Goal: Use online tool/utility: Use online tool/utility

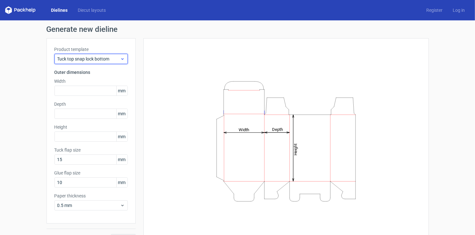
click at [120, 61] on icon at bounding box center [122, 58] width 5 height 5
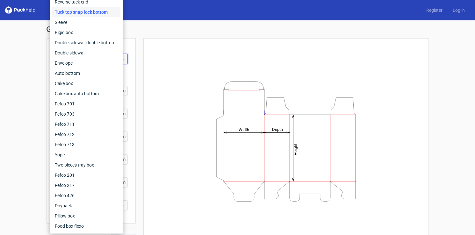
click at [148, 46] on div "Height Depth Width" at bounding box center [286, 141] width 286 height 206
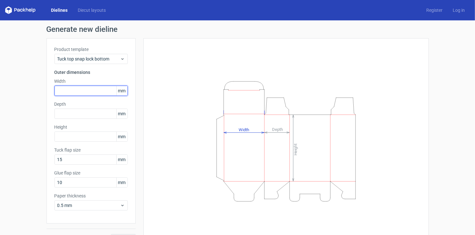
click at [78, 92] on input "text" at bounding box center [91, 91] width 73 height 10
type input "59"
click at [76, 113] on input "text" at bounding box center [91, 114] width 73 height 10
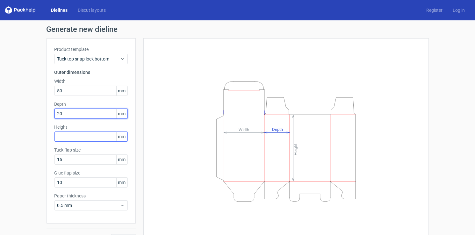
type input "20"
click at [76, 135] on div "Height mm" at bounding box center [91, 133] width 73 height 18
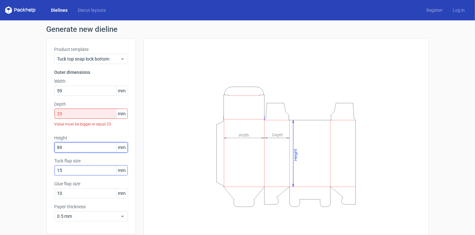
type input "89"
click at [76, 173] on input "15" at bounding box center [91, 170] width 73 height 10
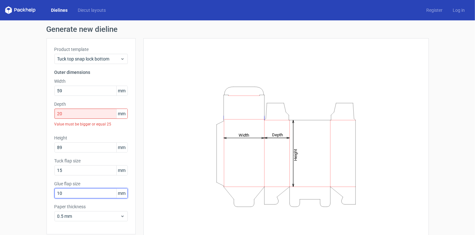
click at [74, 194] on input "10" at bounding box center [91, 193] width 73 height 10
click at [74, 172] on input "15" at bounding box center [91, 170] width 73 height 10
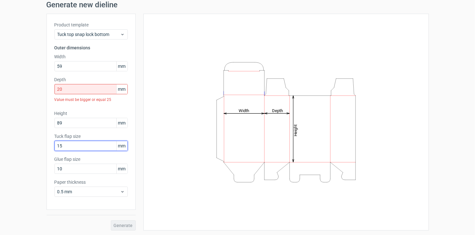
scroll to position [25, 0]
click at [92, 92] on input "20" at bounding box center [91, 89] width 73 height 10
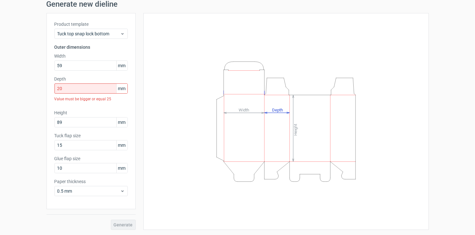
click at [95, 110] on label "Height" at bounding box center [91, 113] width 73 height 6
click at [103, 99] on div "Value must be bigger or equal 25" at bounding box center [91, 99] width 73 height 11
click at [95, 149] on input "15" at bounding box center [91, 145] width 73 height 10
click at [84, 171] on input "10" at bounding box center [91, 168] width 73 height 10
click at [90, 145] on input "15" at bounding box center [91, 145] width 73 height 10
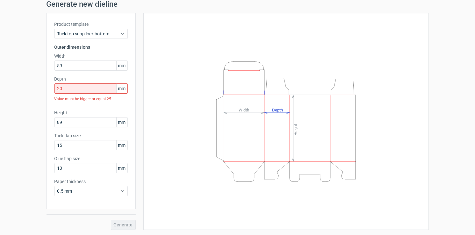
drag, startPoint x: 174, startPoint y: 191, endPoint x: 162, endPoint y: 160, distance: 33.2
click at [174, 190] on div "Height Depth Width" at bounding box center [286, 121] width 270 height 201
click at [94, 90] on input "20" at bounding box center [91, 89] width 73 height 10
click at [119, 87] on span "mm" at bounding box center [121, 89] width 11 height 10
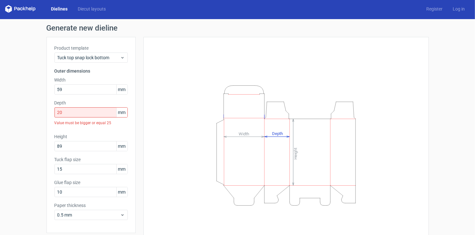
scroll to position [0, 0]
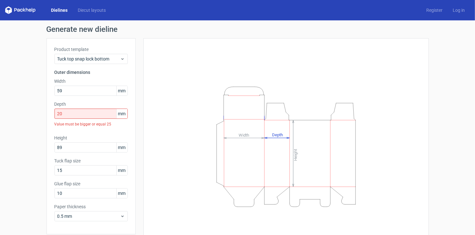
click at [84, 124] on div "Value must be bigger or equal 25" at bounding box center [91, 124] width 73 height 11
